Goal: Obtain resource: Obtain resource

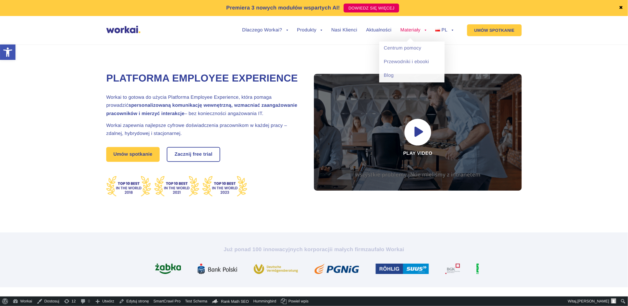
click at [411, 33] on link "Materiały" at bounding box center [413, 30] width 26 height 5
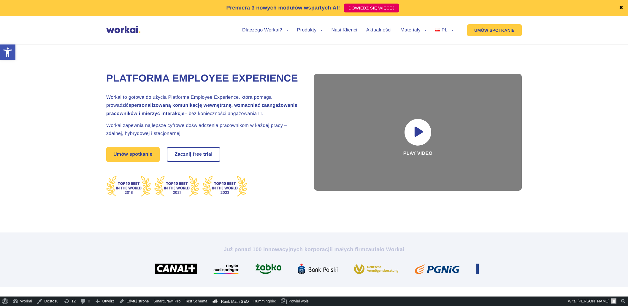
click at [403, 64] on link "Przewodniki i ebooki" at bounding box center [411, 71] width 65 height 14
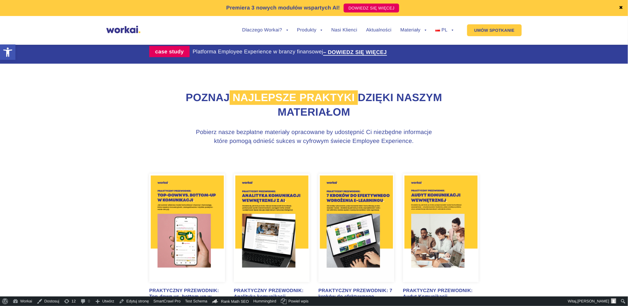
click at [176, 196] on img at bounding box center [187, 228] width 76 height 109
